Goal: Check status: Check status

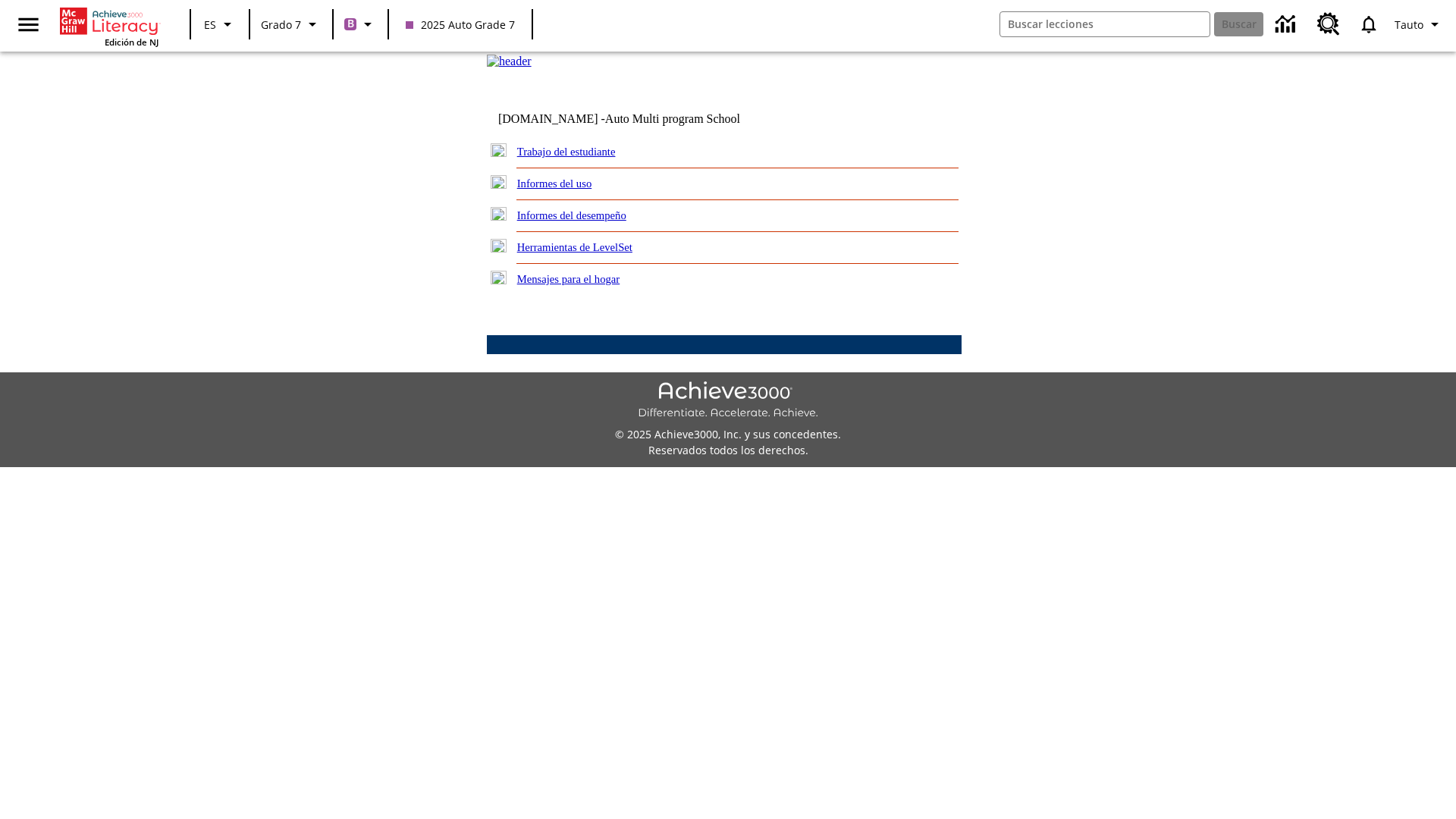
click at [592, 222] on link "Informes del desempeño" at bounding box center [572, 215] width 109 height 12
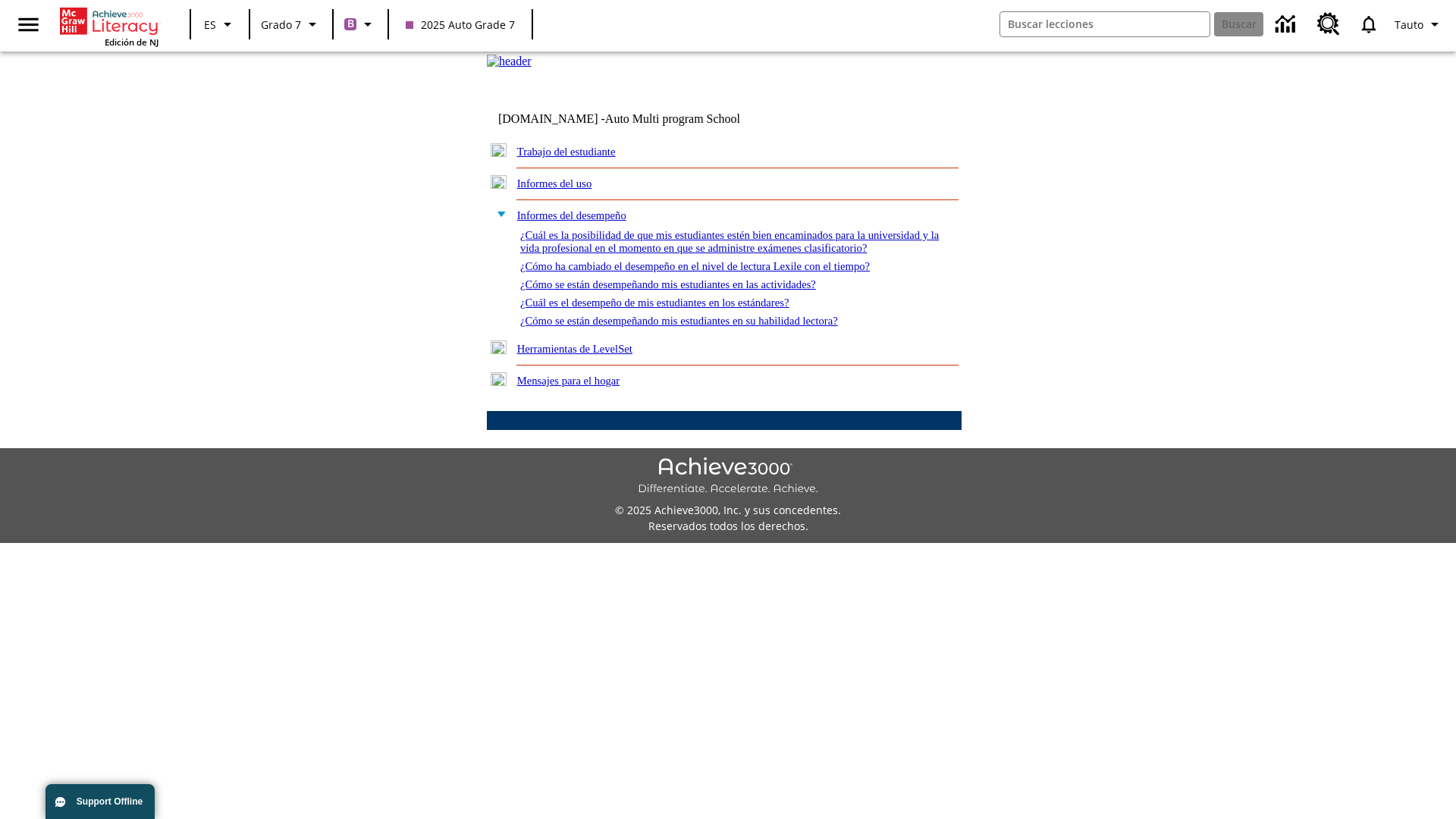
click at [706, 327] on link "¿Cómo se están desempeñando mis estudiantes en su habilidad lectora?" at bounding box center [679, 320] width 318 height 12
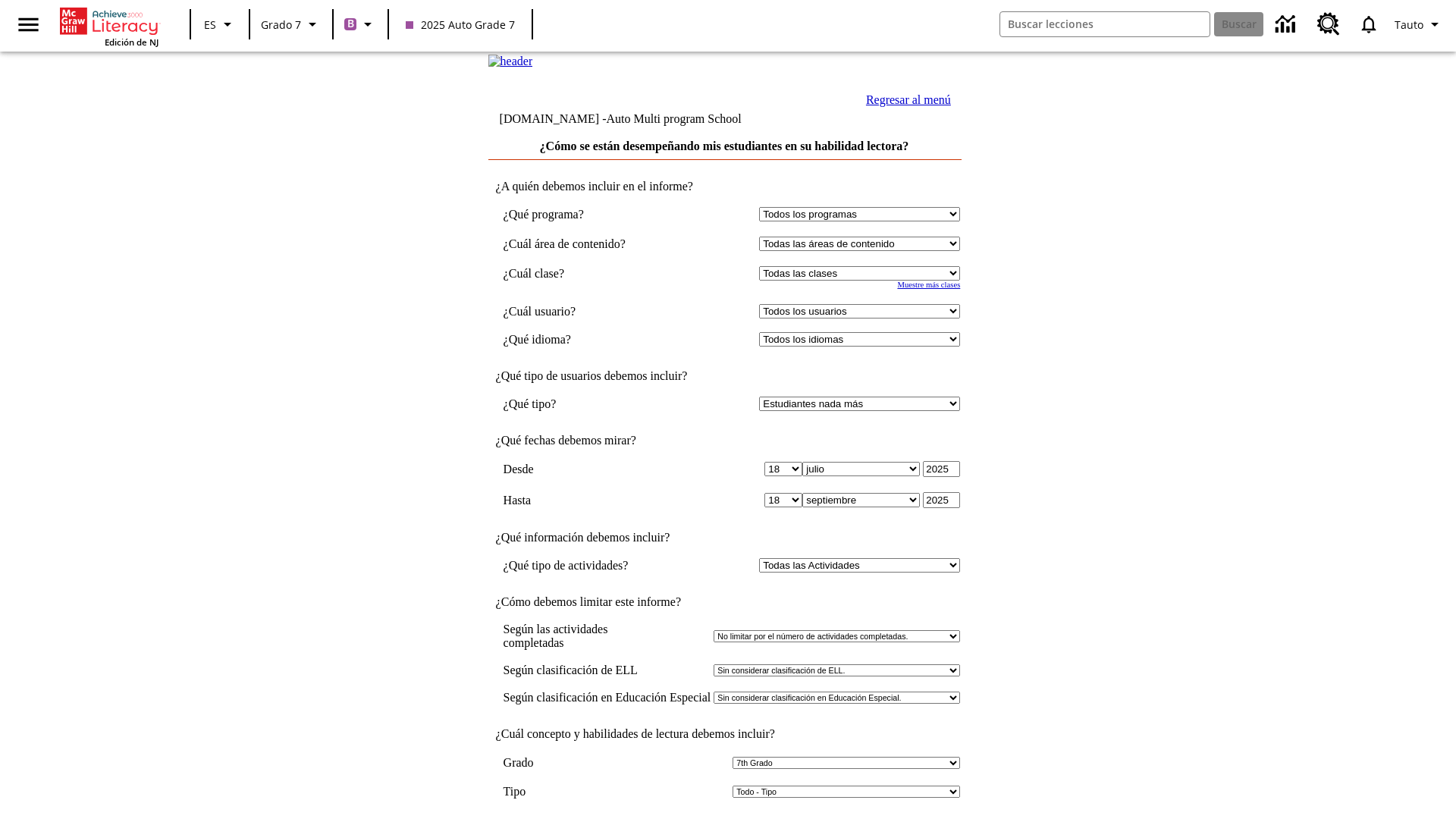
select select "2"
click at [725, 818] on input "Ver Informe" at bounding box center [724, 834] width 70 height 16
select select "2349292"
